Goal: Task Accomplishment & Management: Manage account settings

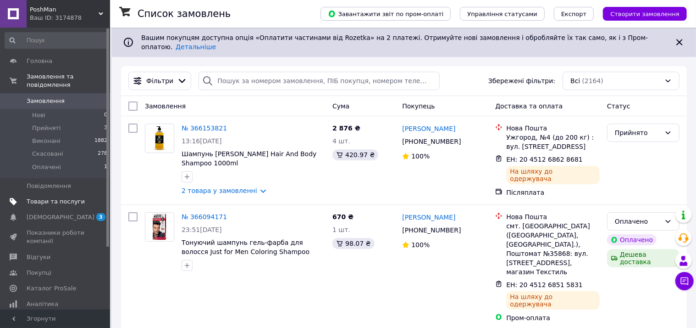
click at [61, 197] on span "Товари та послуги" at bounding box center [56, 201] width 58 height 8
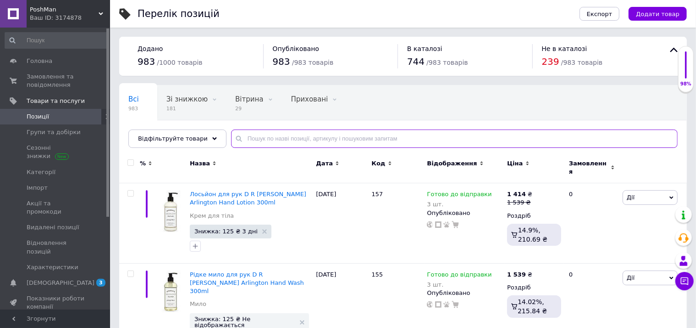
click at [286, 137] on input "text" at bounding box center [454, 138] width 447 height 18
paste input "R 332 F VIVO"
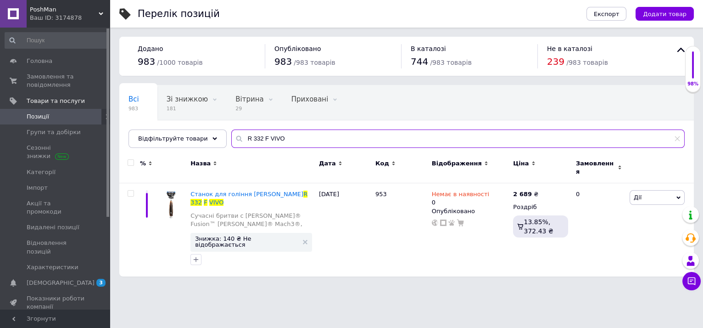
type input "R 332 F VIVO"
click at [56, 77] on span "Замовлення та повідомлення" at bounding box center [56, 80] width 58 height 17
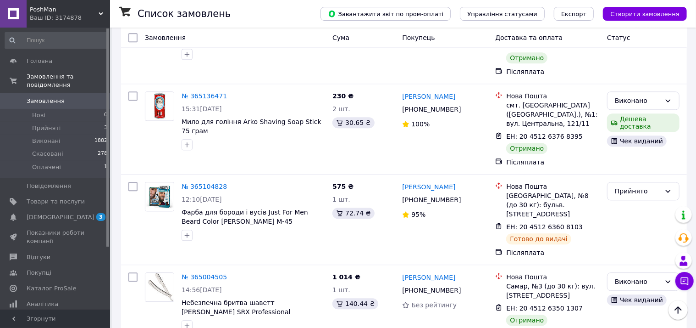
scroll to position [1251, 0]
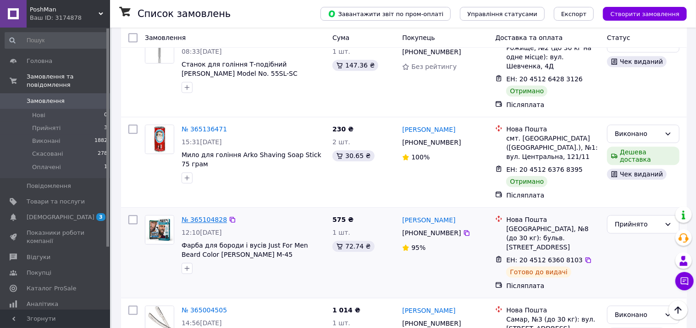
click at [207, 216] on link "№ 365104828" at bounding box center [204, 219] width 45 height 7
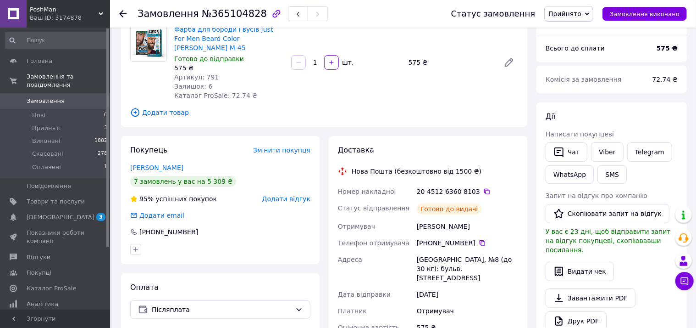
scroll to position [83, 0]
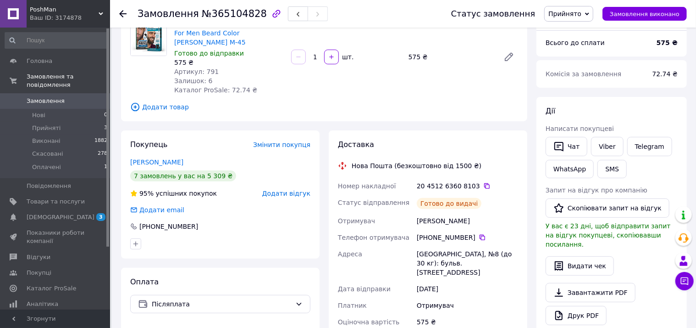
click at [168, 170] on div "7 замовлень у вас на 5 309 ₴" at bounding box center [183, 175] width 106 height 11
click at [157, 158] on link "[PERSON_NAME]" at bounding box center [156, 161] width 53 height 7
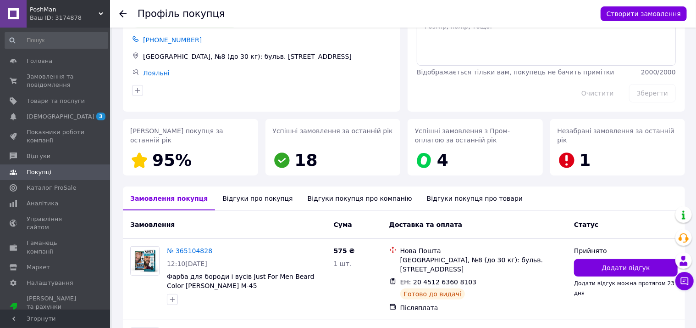
scroll to position [41, 0]
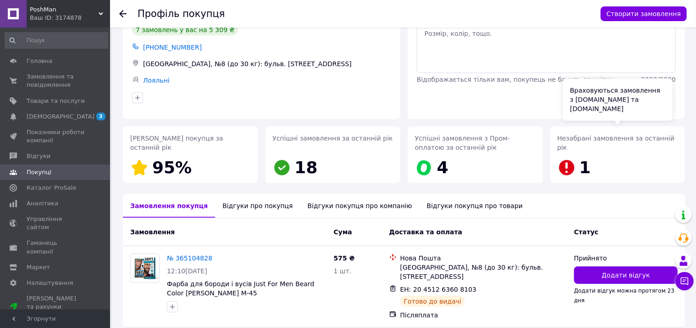
click at [571, 168] on icon at bounding box center [566, 167] width 15 height 15
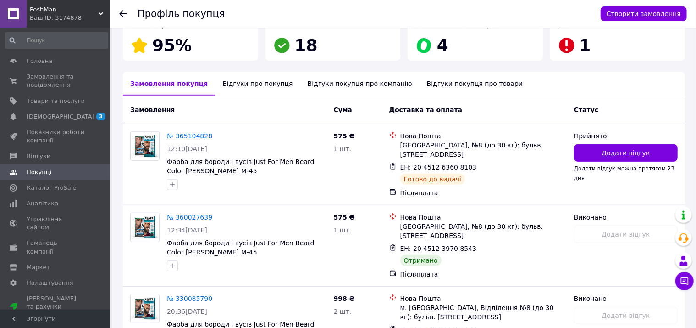
scroll to position [166, 0]
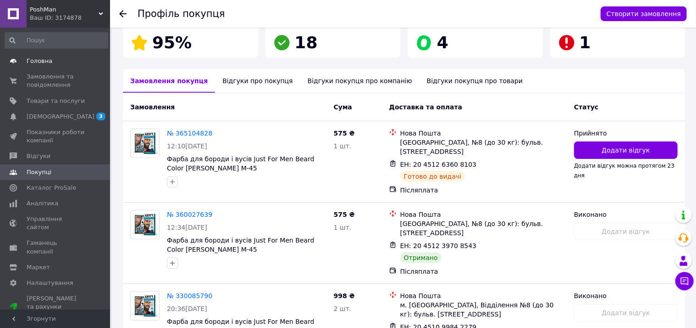
click at [44, 58] on span "Головна" at bounding box center [40, 61] width 26 height 8
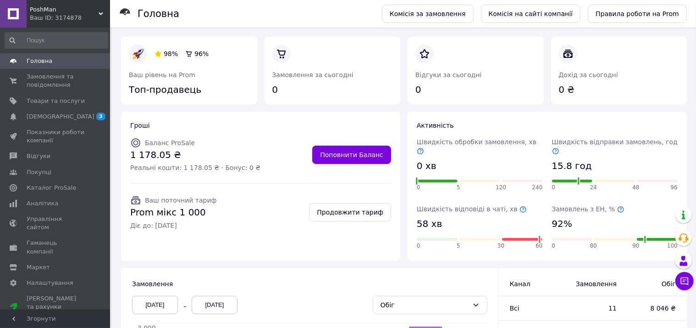
click at [51, 59] on span "Головна" at bounding box center [56, 61] width 58 height 8
click at [193, 202] on span "Ваш поточний тариф" at bounding box center [181, 199] width 72 height 7
click at [140, 213] on span "Prom мікс 1 000" at bounding box center [173, 212] width 87 height 13
click at [133, 199] on icon at bounding box center [135, 200] width 9 height 8
click at [160, 211] on span "Prom мікс 1 000" at bounding box center [173, 212] width 87 height 13
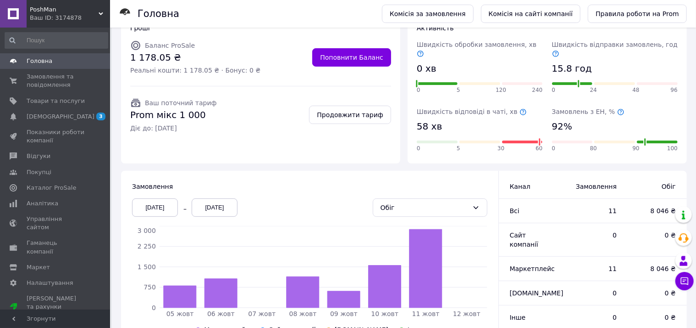
scroll to position [120, 0]
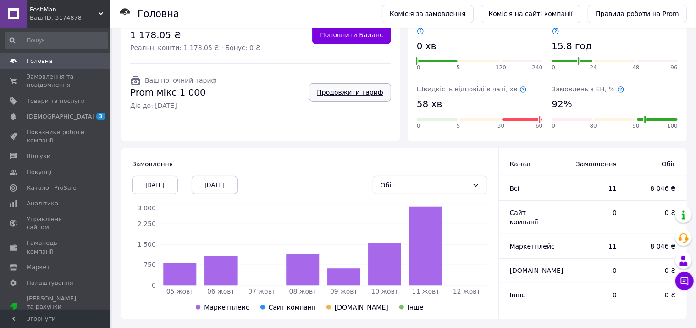
click at [356, 92] on link "Продовжити тариф" at bounding box center [350, 92] width 82 height 18
